Goal: Understand process/instructions

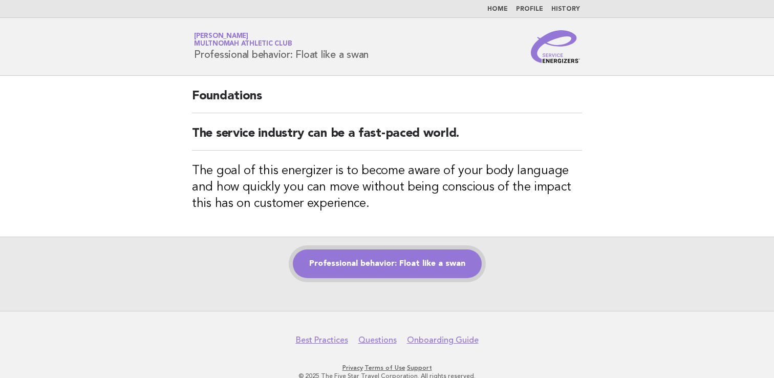
click at [362, 267] on link "Professional behavior: Float like a swan" at bounding box center [387, 263] width 189 height 29
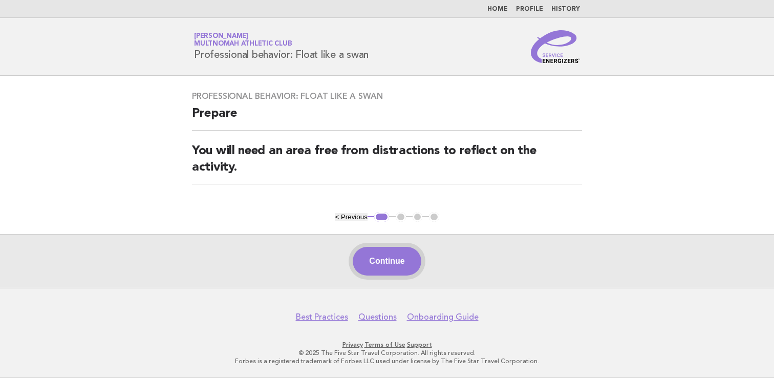
click at [388, 266] on button "Continue" at bounding box center [387, 261] width 68 height 29
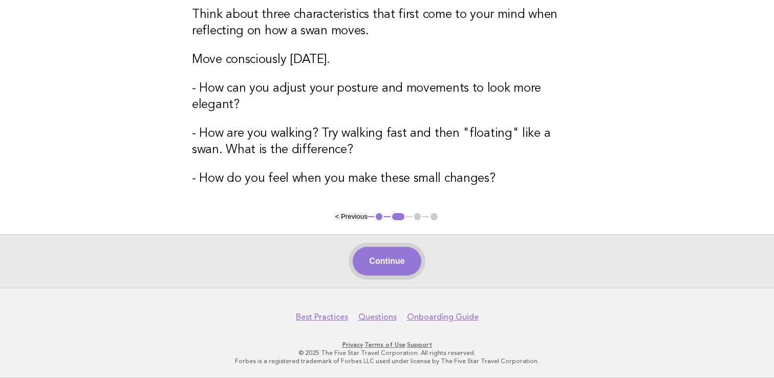
click at [387, 267] on button "Continue" at bounding box center [387, 261] width 68 height 29
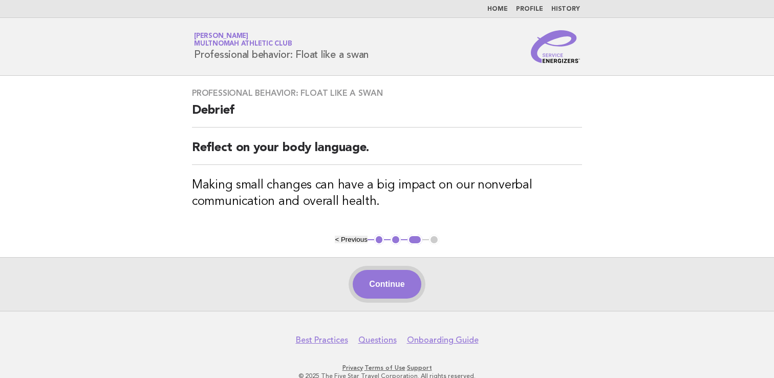
click at [384, 277] on button "Continue" at bounding box center [387, 284] width 68 height 29
